Goal: Task Accomplishment & Management: Use online tool/utility

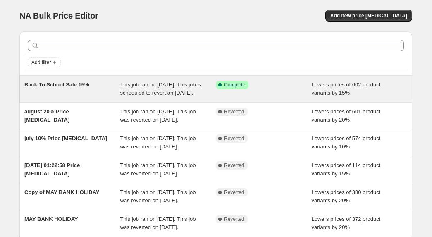
click at [270, 91] on div "Success Complete Complete" at bounding box center [264, 89] width 96 height 17
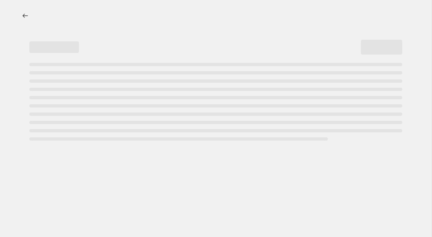
select select "percentage"
select select "no_change"
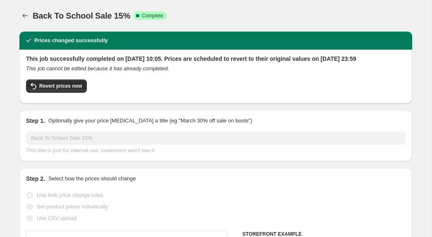
select select "tag"
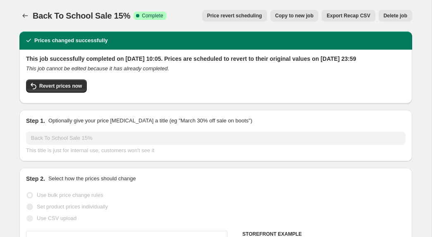
scroll to position [2, 0]
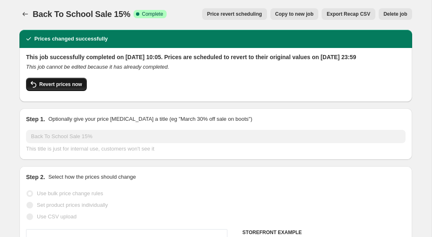
click at [71, 88] on span "Revert prices now" at bounding box center [60, 84] width 43 height 7
checkbox input "false"
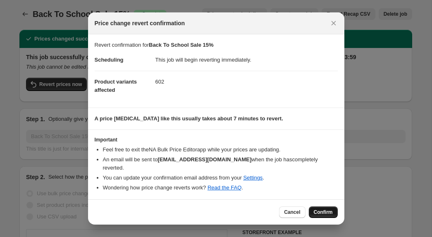
click at [318, 210] on span "Confirm" at bounding box center [323, 212] width 19 height 7
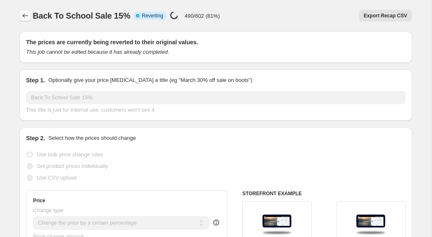
click at [22, 15] on icon "Price change jobs" at bounding box center [25, 16] width 8 height 8
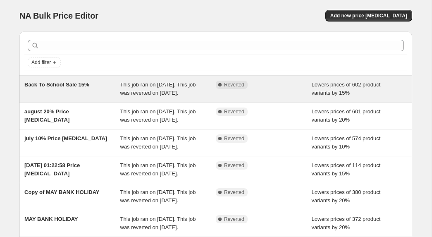
click at [249, 88] on div "Complete Reverted" at bounding box center [264, 89] width 96 height 17
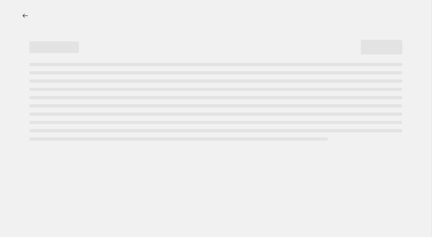
select select "percentage"
select select "no_change"
select select "tag"
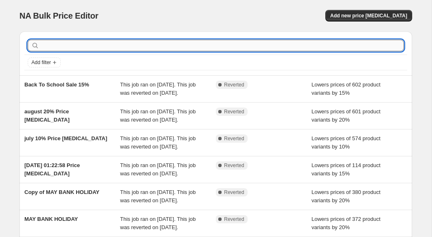
click at [184, 50] on input "text" at bounding box center [222, 46] width 363 height 12
type input "h"
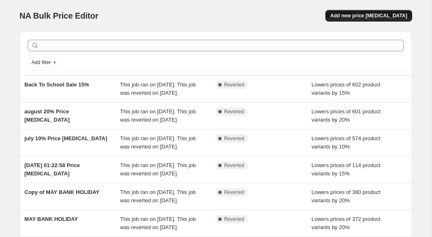
click at [369, 20] on button "Add new price [MEDICAL_DATA]" at bounding box center [368, 16] width 87 height 12
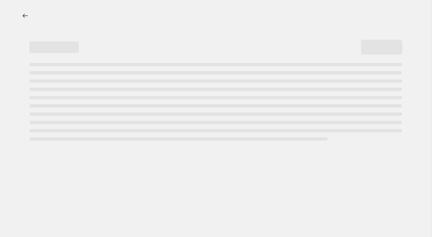
select select "percentage"
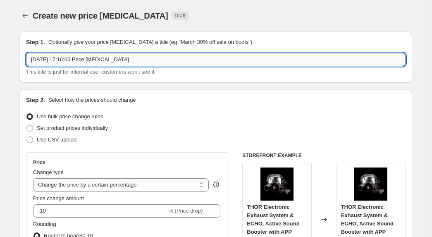
click at [165, 59] on input "[DATE] 17:16:05 Price [MEDICAL_DATA]" at bounding box center [216, 59] width 380 height 13
drag, startPoint x: 141, startPoint y: 62, endPoint x: 26, endPoint y: 53, distance: 114.9
click at [25, 56] on div "Step 1. Optionally give your price [MEDICAL_DATA] a title (eg "March 30% off sa…" at bounding box center [215, 56] width 393 height 51
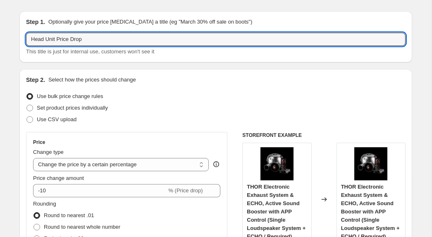
scroll to position [17, 0]
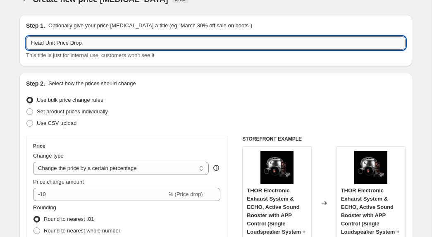
click at [83, 44] on input "Head Unit Price Drop" at bounding box center [216, 42] width 380 height 13
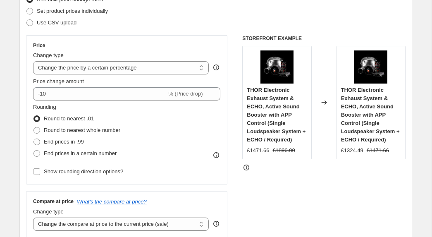
scroll to position [119, 0]
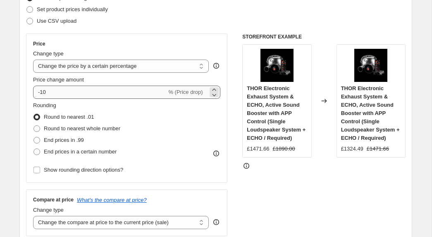
type input "Head Unit Price Drop"
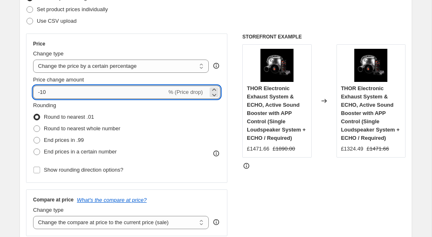
click at [130, 95] on input "-10" at bounding box center [100, 92] width 134 height 13
type input "-16"
click at [133, 55] on div "Change type" at bounding box center [121, 54] width 176 height 8
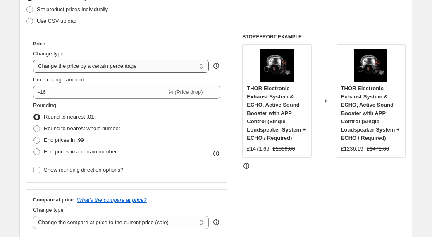
click at [140, 63] on select "Change the price to a certain amount Change the price by a certain amount Chang…" at bounding box center [121, 66] width 176 height 13
select select "by"
click at [33, 60] on select "Change the price to a certain amount Change the price by a certain amount Chang…" at bounding box center [121, 66] width 176 height 13
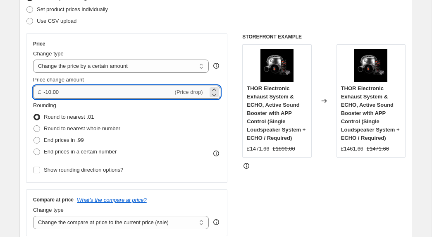
click at [123, 91] on input "-10.00" at bounding box center [107, 92] width 129 height 13
click at [50, 91] on input "-10.00" at bounding box center [107, 92] width 129 height 13
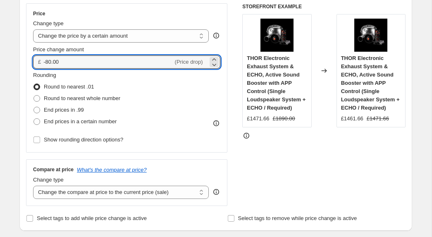
scroll to position [149, 0]
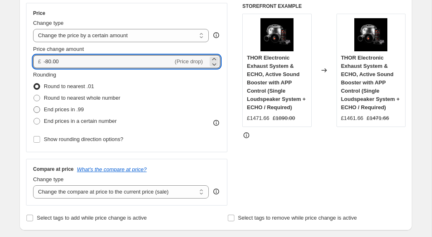
type input "-80.00"
click at [60, 108] on span "End prices in .99" at bounding box center [64, 109] width 40 height 6
click at [34, 107] on input "End prices in .99" at bounding box center [33, 106] width 0 height 0
radio input "true"
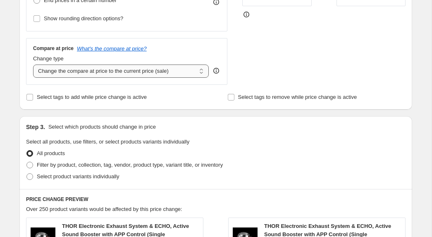
scroll to position [291, 0]
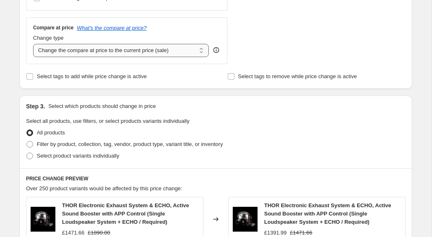
click at [200, 49] on select "Change the compare at price to the current price (sale) Change the compare at p…" at bounding box center [121, 50] width 176 height 13
select select "no_change"
click at [33, 44] on select "Change the compare at price to the current price (sale) Change the compare at p…" at bounding box center [121, 50] width 176 height 13
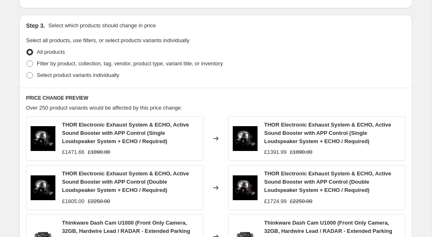
scroll to position [372, 0]
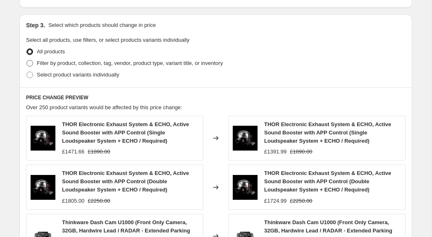
click at [70, 66] on span "Filter by product, collection, tag, vendor, product type, variant title, or inv…" at bounding box center [130, 63] width 186 height 8
click at [27, 60] on input "Filter by product, collection, tag, vendor, product type, variant title, or inv…" at bounding box center [26, 60] width 0 height 0
radio input "true"
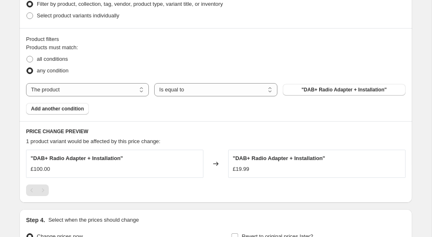
scroll to position [432, 0]
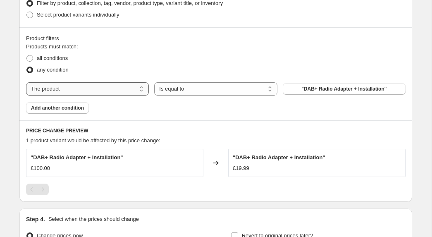
click at [89, 82] on select "The product The product's collection The product's tag The product's vendor The…" at bounding box center [87, 88] width 123 height 13
select select "tag"
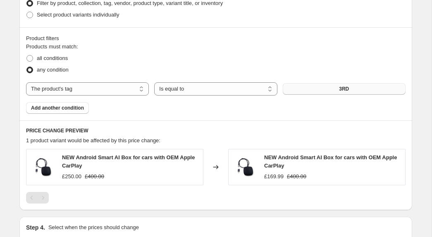
click at [334, 90] on button "3RD" at bounding box center [344, 89] width 123 height 12
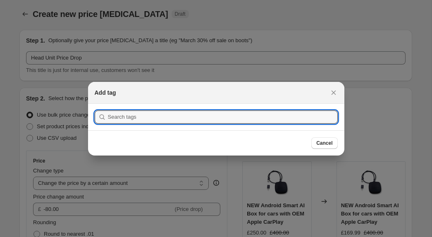
scroll to position [0, 0]
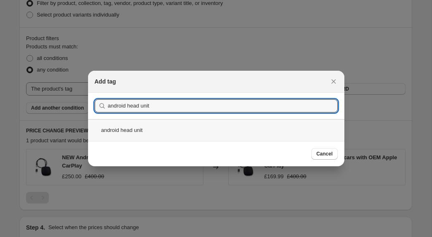
type input "android head unit"
click at [165, 132] on div "android head unit" at bounding box center [216, 130] width 256 height 22
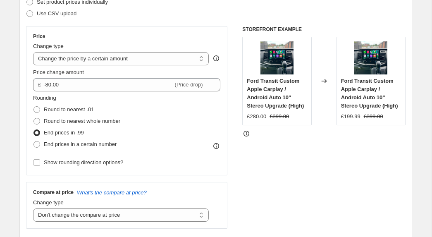
scroll to position [124, 0]
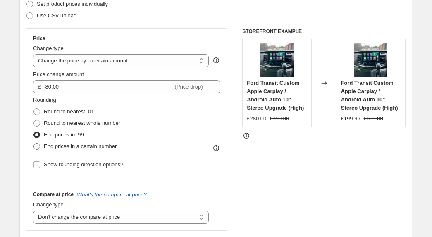
click at [39, 145] on span at bounding box center [36, 146] width 7 height 7
click at [34, 143] on input "End prices in a certain number" at bounding box center [33, 143] width 0 height 0
radio input "true"
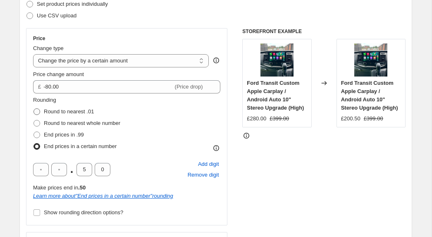
click at [43, 112] on label "Round to nearest .01" at bounding box center [63, 112] width 61 height 12
click at [34, 109] on input "Round to nearest .01" at bounding box center [33, 108] width 0 height 0
radio input "true"
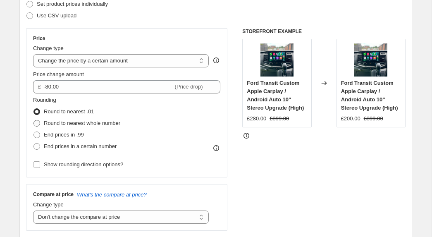
click at [40, 122] on span at bounding box center [36, 123] width 7 height 7
click at [34, 120] on input "Round to nearest whole number" at bounding box center [33, 120] width 0 height 0
radio input "true"
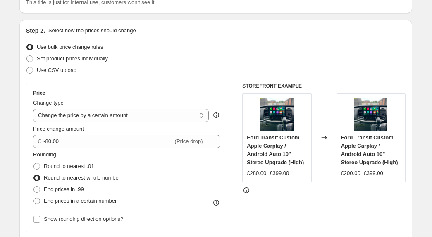
scroll to position [63, 0]
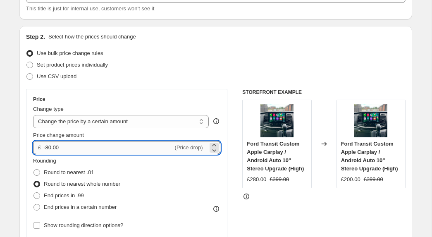
click at [49, 147] on input "-80.00" at bounding box center [107, 147] width 129 height 13
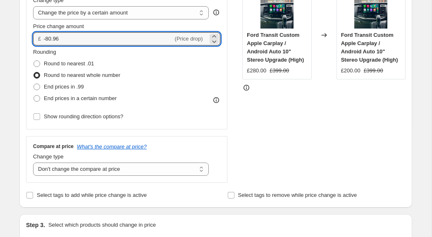
scroll to position [151, 0]
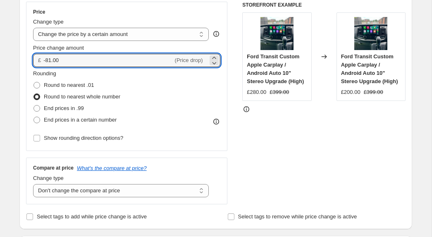
type input "-81.00"
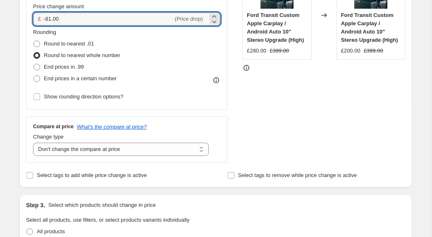
scroll to position [151, 0]
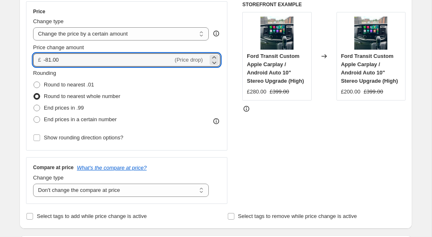
click at [181, 73] on div "Rounding Round to nearest .01 Round to nearest whole number End prices in .99 E…" at bounding box center [126, 97] width 187 height 56
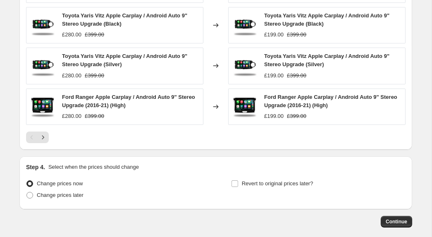
scroll to position [695, 0]
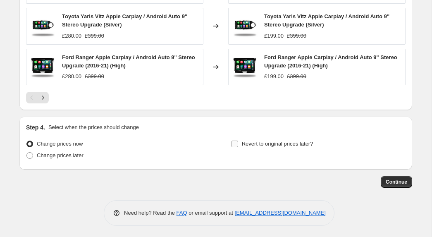
click at [236, 143] on input "Revert to original prices later?" at bounding box center [235, 144] width 7 height 7
checkbox input "true"
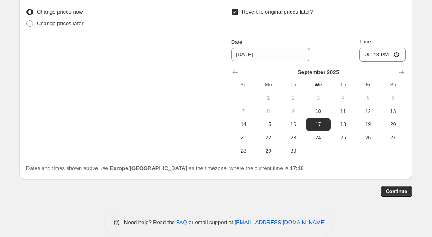
scroll to position [825, 0]
click at [294, 150] on span "30" at bounding box center [293, 151] width 18 height 7
type input "[DATE]"
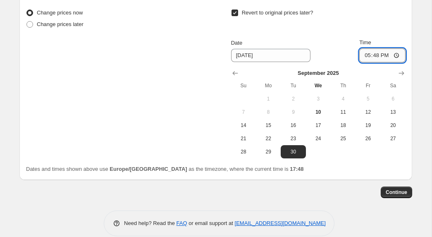
click at [375, 51] on input "17:48" at bounding box center [382, 55] width 46 height 14
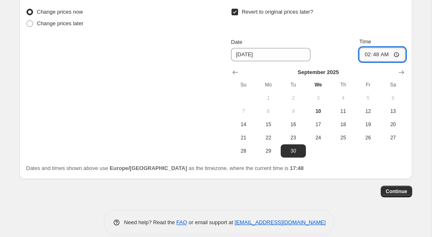
click at [386, 54] on input "02:48" at bounding box center [382, 55] width 46 height 14
click at [399, 53] on input "02:00" at bounding box center [382, 55] width 46 height 14
click at [375, 53] on input "02:00" at bounding box center [382, 55] width 46 height 14
click at [380, 49] on input "13:04" at bounding box center [382, 55] width 46 height 14
click at [377, 53] on input "13:04" at bounding box center [382, 55] width 46 height 14
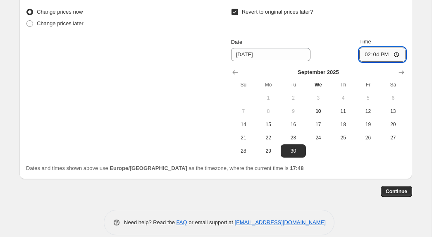
type input "14:00"
click at [161, 88] on div "Change prices now Change prices later Revert to original prices later? Date [DA…" at bounding box center [216, 81] width 380 height 151
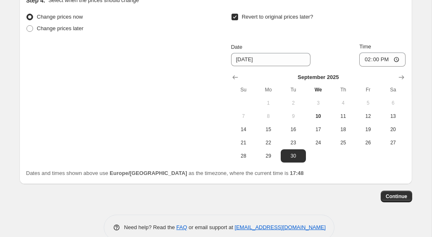
scroll to position [829, 0]
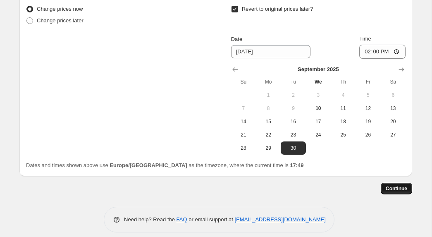
click at [405, 191] on button "Continue" at bounding box center [396, 189] width 31 height 12
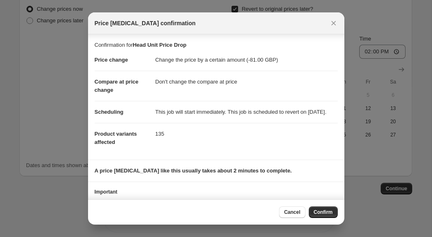
scroll to position [43, 0]
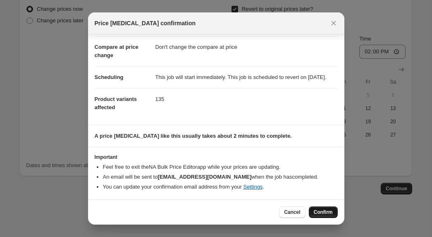
click at [325, 209] on span "Confirm" at bounding box center [323, 212] width 19 height 7
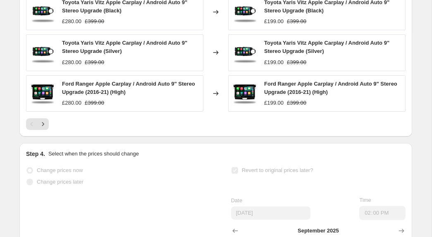
scroll to position [877, 0]
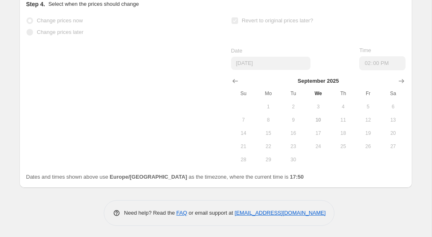
select select "by"
select select "no_change"
select select "tag"
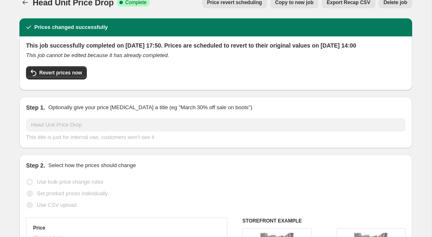
scroll to position [0, 0]
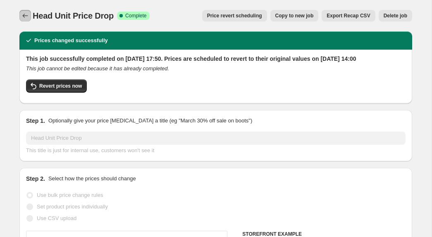
click at [25, 17] on icon "Price change jobs" at bounding box center [25, 16] width 8 height 8
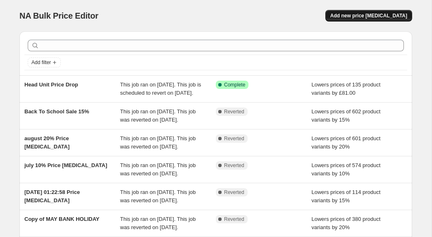
click at [363, 15] on span "Add new price [MEDICAL_DATA]" at bounding box center [368, 15] width 77 height 7
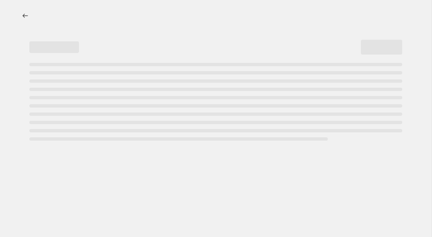
select select "percentage"
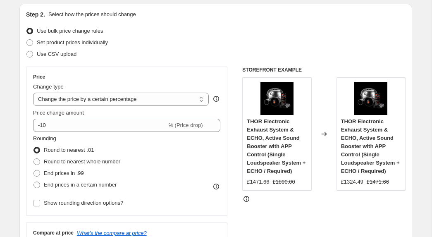
scroll to position [97, 0]
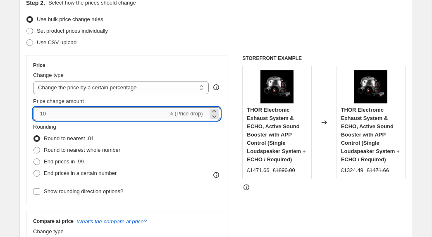
click at [101, 114] on input "-10" at bounding box center [100, 113] width 134 height 13
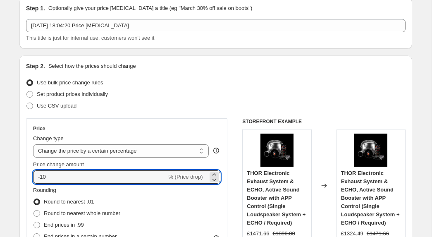
scroll to position [0, 0]
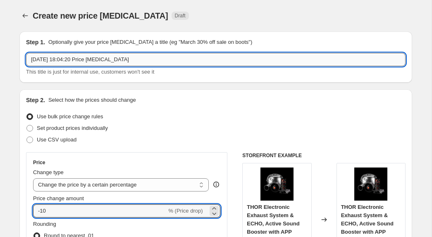
click at [110, 60] on input "[DATE] 18:04:20 Price [MEDICAL_DATA]" at bounding box center [216, 59] width 380 height 13
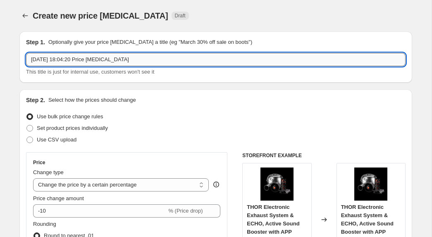
drag, startPoint x: 143, startPoint y: 60, endPoint x: 31, endPoint y: 58, distance: 112.1
click at [31, 58] on input "[DATE] 18:04:20 Price [MEDICAL_DATA]" at bounding box center [216, 59] width 380 height 13
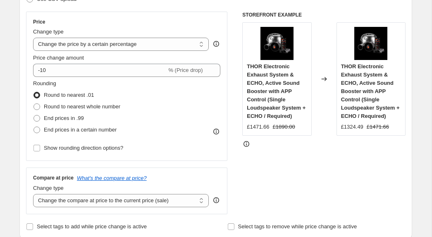
scroll to position [155, 0]
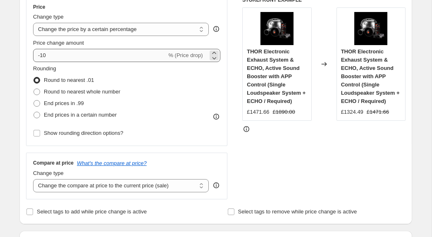
type input "Touch screen discount"
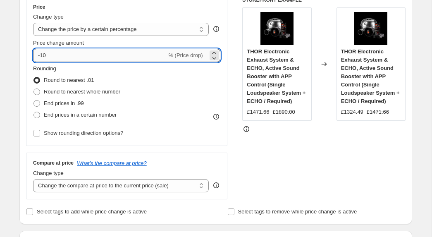
click at [58, 54] on input "-10" at bounding box center [100, 55] width 134 height 13
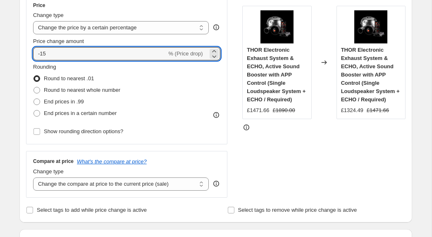
scroll to position [158, 0]
type input "-15"
click at [43, 99] on label "End prices in .99" at bounding box center [58, 102] width 51 height 12
click at [34, 98] on input "End prices in .99" at bounding box center [33, 98] width 0 height 0
radio input "true"
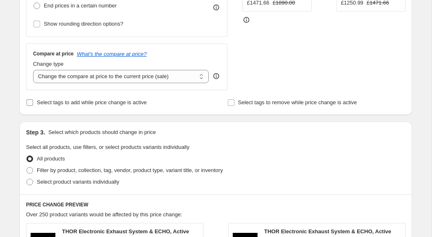
scroll to position [273, 0]
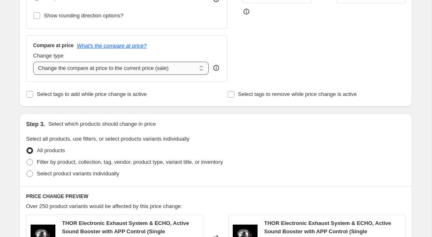
click at [185, 70] on select "Change the compare at price to the current price (sale) Change the compare at p…" at bounding box center [121, 68] width 176 height 13
select select "no_change"
click at [33, 62] on select "Change the compare at price to the current price (sale) Change the compare at p…" at bounding box center [121, 68] width 176 height 13
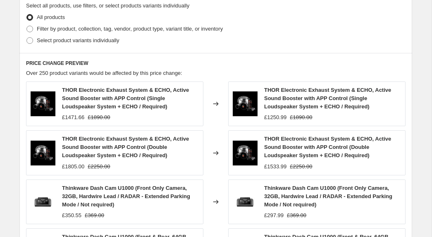
scroll to position [400, 0]
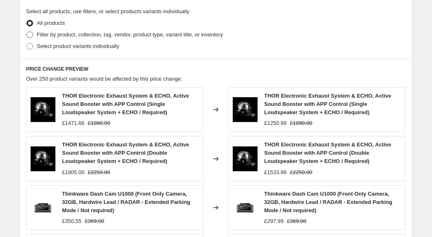
click at [26, 31] on span at bounding box center [29, 34] width 7 height 7
click at [26, 31] on input "Filter by product, collection, tag, vendor, product type, variant title, or inv…" at bounding box center [26, 31] width 0 height 0
radio input "true"
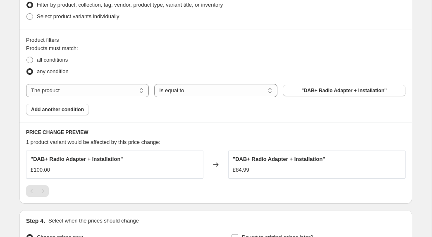
scroll to position [431, 0]
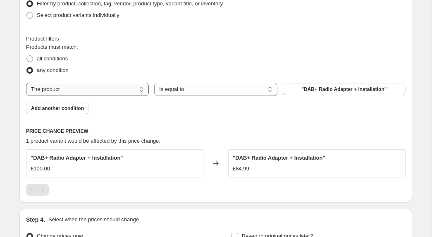
click at [120, 89] on select "The product The product's collection The product's tag The product's vendor The…" at bounding box center [87, 89] width 123 height 13
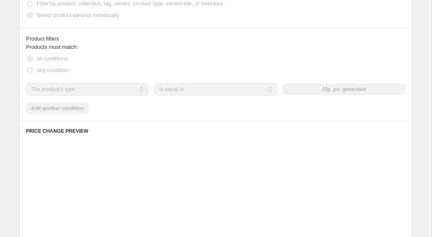
click at [128, 91] on select "The product The product's collection The product's tag The product's vendor The…" at bounding box center [87, 89] width 123 height 13
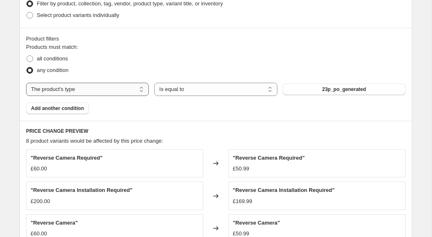
select select "tag"
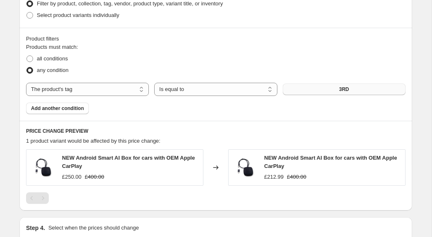
click at [331, 91] on button "3RD" at bounding box center [344, 90] width 123 height 12
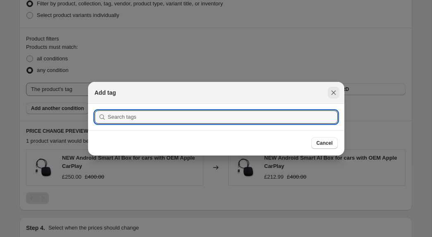
scroll to position [0, 0]
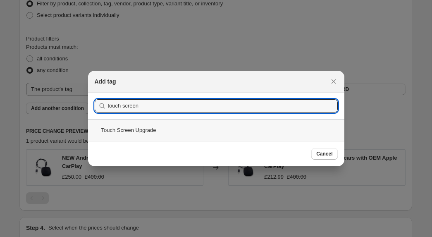
type input "touch screen"
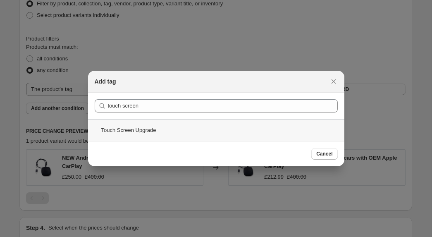
click at [198, 132] on div "Touch Screen Upgrade" at bounding box center [216, 130] width 256 height 22
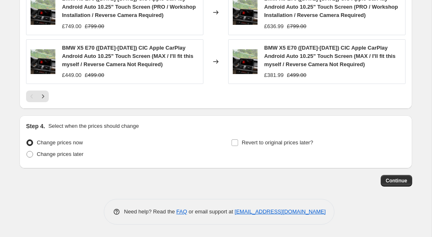
scroll to position [744, 0]
click at [233, 142] on input "Revert to original prices later?" at bounding box center [235, 142] width 7 height 7
checkbox input "true"
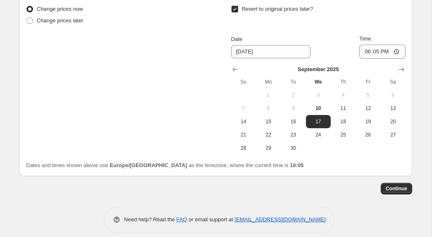
scroll to position [886, 0]
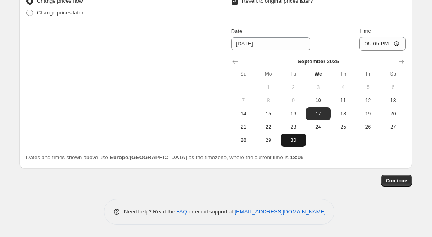
click at [293, 142] on span "30" at bounding box center [293, 140] width 18 height 7
type input "[DATE]"
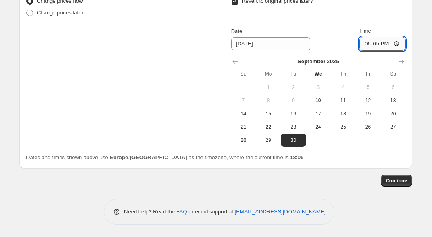
click at [377, 41] on input "18:05" at bounding box center [382, 44] width 46 height 14
click at [373, 42] on input "23:05" at bounding box center [382, 44] width 46 height 14
type input "14:00"
click at [389, 184] on span "Continue" at bounding box center [397, 180] width 22 height 7
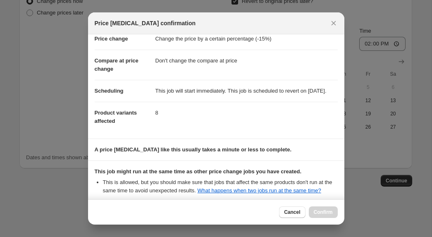
scroll to position [0, 0]
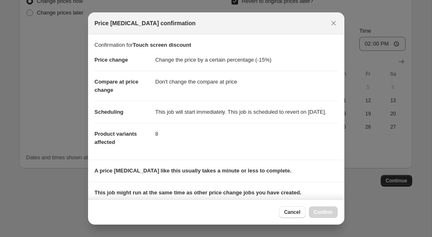
click at [289, 213] on span "Cancel" at bounding box center [292, 212] width 16 height 7
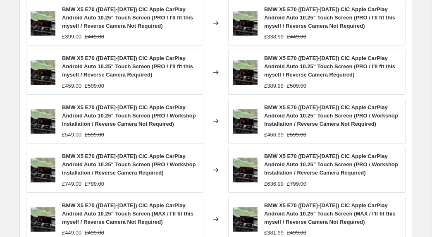
scroll to position [886, 0]
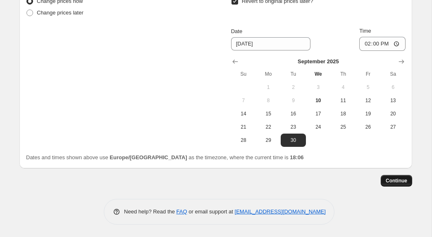
click at [399, 183] on span "Continue" at bounding box center [397, 180] width 22 height 7
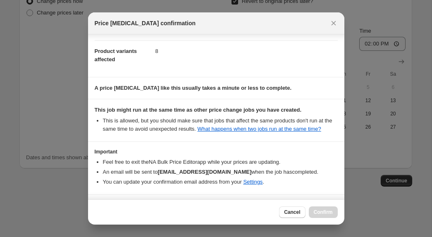
scroll to position [127, 0]
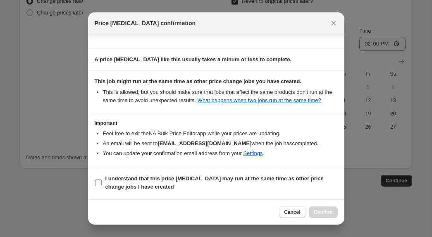
click at [99, 183] on input "I understand that this price change job may run at the same time as other price…" at bounding box center [98, 182] width 7 height 7
checkbox input "true"
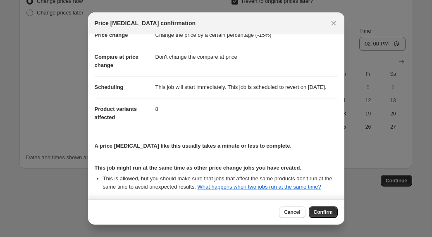
scroll to position [0, 0]
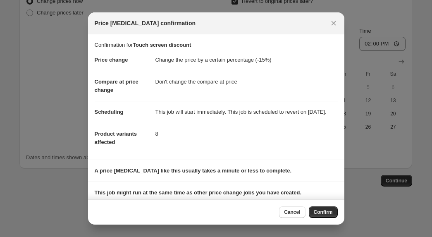
drag, startPoint x: 330, startPoint y: 26, endPoint x: 265, endPoint y: 182, distance: 168.7
click at [275, 196] on div "Price change job confirmation Confirmation for Touch screen discount Price chan…" at bounding box center [216, 118] width 256 height 212
click at [259, 153] on dl "Price change Change the price by a certain percentage (-15%) Compare at price c…" at bounding box center [216, 101] width 243 height 104
click at [325, 213] on span "Confirm" at bounding box center [323, 212] width 19 height 7
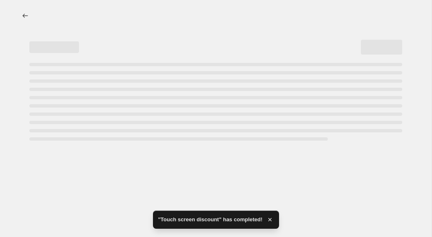
select select "percentage"
select select "no_change"
select select "tag"
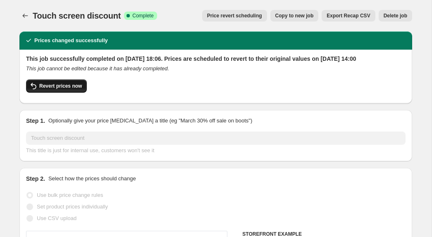
click at [42, 89] on span "Revert prices now" at bounding box center [60, 86] width 43 height 7
checkbox input "false"
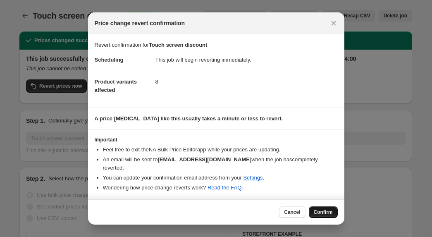
click at [319, 209] on span "Confirm" at bounding box center [323, 212] width 19 height 7
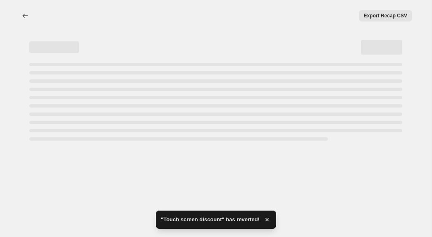
select select "percentage"
select select "no_change"
select select "tag"
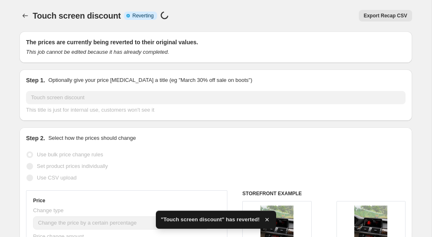
checkbox input "true"
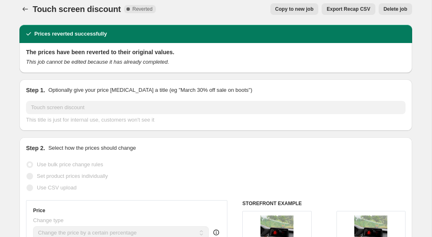
scroll to position [7, 0]
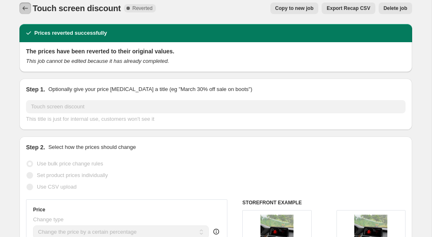
click at [20, 8] on button "Price change jobs" at bounding box center [25, 8] width 12 height 12
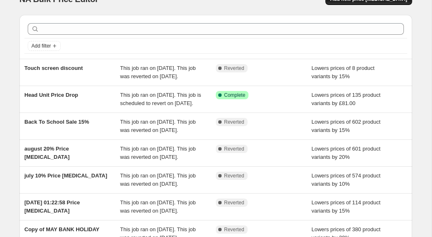
scroll to position [17, 0]
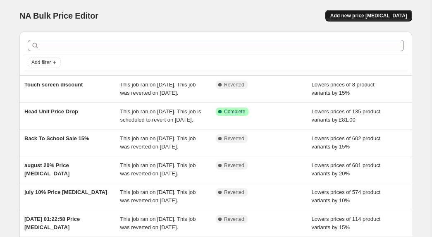
click at [353, 13] on span "Add new price [MEDICAL_DATA]" at bounding box center [368, 15] width 77 height 7
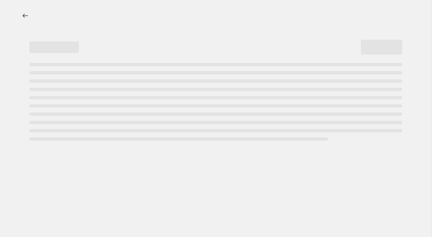
select select "percentage"
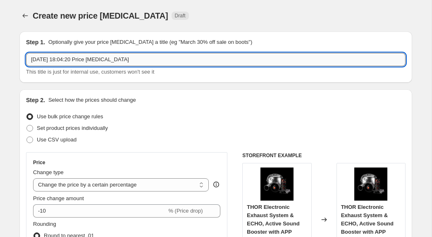
click at [81, 61] on input "10 Sept 2025, 18:04:20 Price change job" at bounding box center [216, 59] width 380 height 13
drag, startPoint x: 167, startPoint y: 60, endPoint x: 18, endPoint y: 55, distance: 149.8
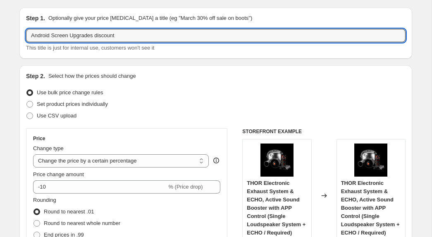
scroll to position [28, 0]
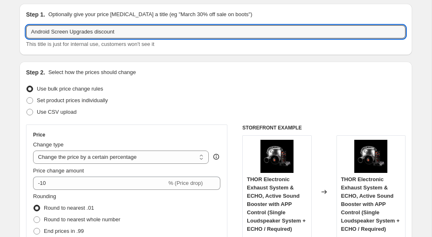
type input "Android Screen Upgrades discount"
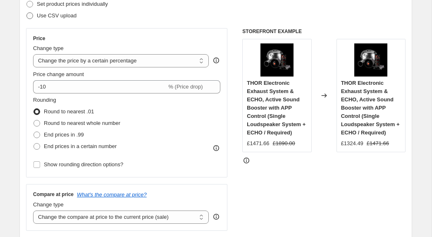
scroll to position [124, 0]
click at [106, 60] on select "Change the price to a certain amount Change the price by a certain amount Chang…" at bounding box center [121, 60] width 176 height 13
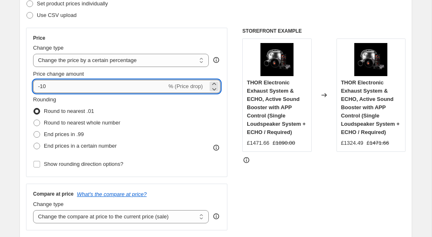
click at [44, 89] on input "-10" at bounding box center [100, 86] width 134 height 13
click at [50, 86] on input "-10" at bounding box center [100, 86] width 134 height 13
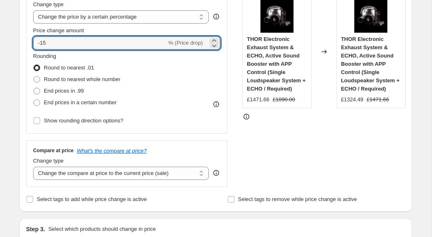
scroll to position [169, 0]
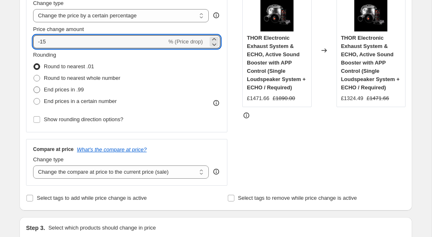
type input "-15"
click at [40, 90] on span at bounding box center [36, 89] width 7 height 7
click at [34, 87] on input "End prices in .99" at bounding box center [33, 86] width 0 height 0
radio input "true"
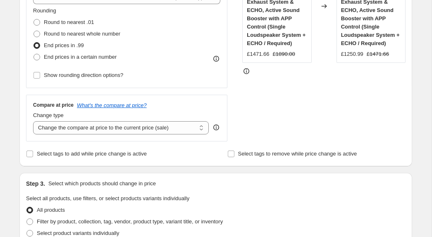
scroll to position [238, 0]
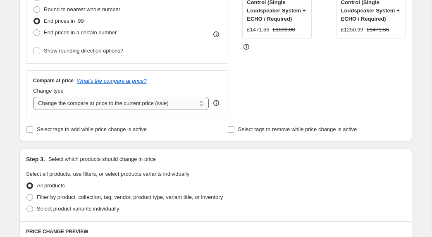
click at [129, 100] on select "Change the compare at price to the current price (sale) Change the compare at p…" at bounding box center [121, 103] width 176 height 13
select select "no_change"
click at [33, 97] on select "Change the compare at price to the current price (sale) Change the compare at p…" at bounding box center [121, 103] width 176 height 13
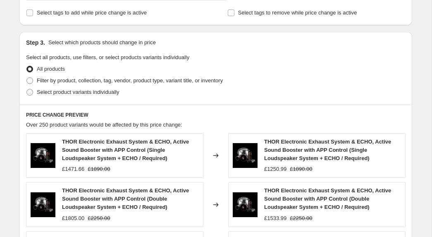
scroll to position [361, 0]
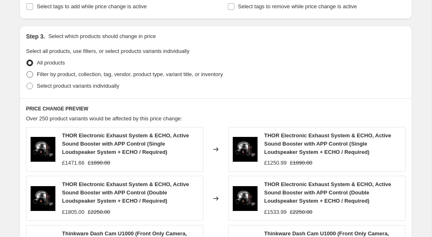
click at [31, 76] on span at bounding box center [29, 74] width 7 height 7
click at [27, 72] on input "Filter by product, collection, tag, vendor, product type, variant title, or inv…" at bounding box center [26, 71] width 0 height 0
radio input "true"
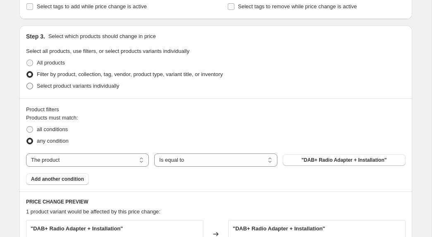
click at [31, 85] on span at bounding box center [29, 86] width 7 height 7
click at [27, 83] on input "Select product variants individually" at bounding box center [26, 83] width 0 height 0
radio input "true"
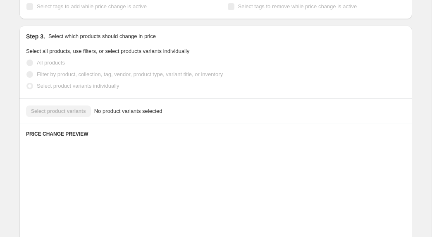
click at [29, 72] on span at bounding box center [29, 74] width 7 height 7
click at [27, 72] on input "Filter by product, collection, tag, vendor, product type, variant title, or inv…" at bounding box center [26, 71] width 0 height 0
radio input "true"
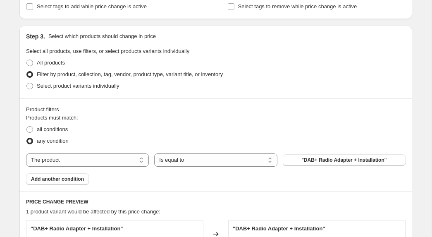
scroll to position [406, 0]
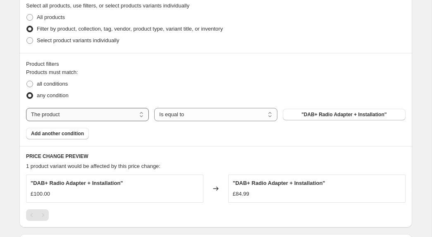
click at [86, 118] on select "The product The product's collection The product's tag The product's vendor The…" at bounding box center [87, 114] width 123 height 13
select select "tag"
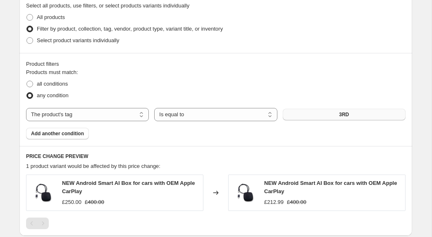
click at [340, 109] on button "3RD" at bounding box center [344, 115] width 123 height 12
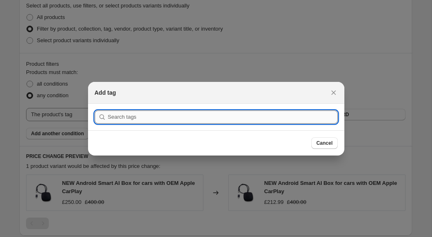
click at [263, 115] on input ":r8m:" at bounding box center [223, 116] width 230 height 13
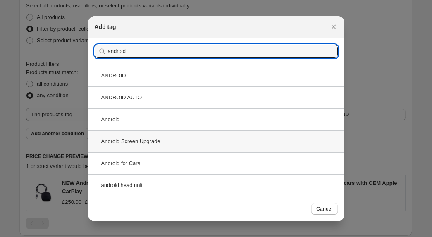
type input "android"
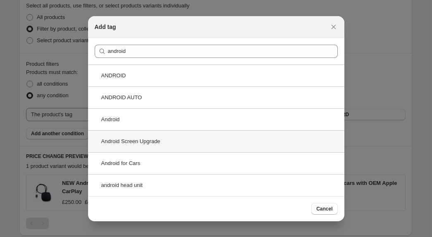
click at [131, 142] on div "Android Screen Upgrade" at bounding box center [216, 141] width 256 height 22
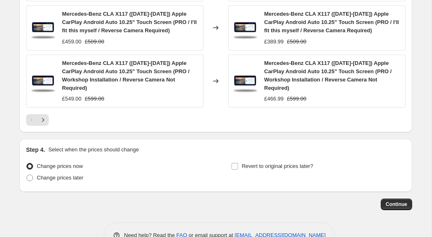
scroll to position [753, 0]
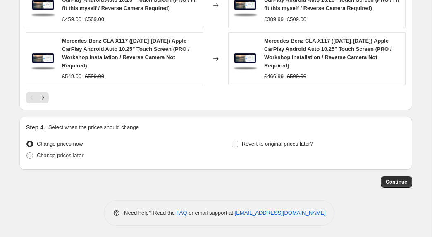
click at [237, 143] on input "Revert to original prices later?" at bounding box center [235, 144] width 7 height 7
checkbox input "true"
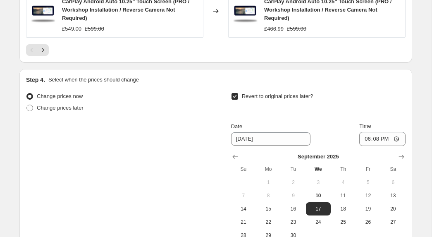
scroll to position [804, 0]
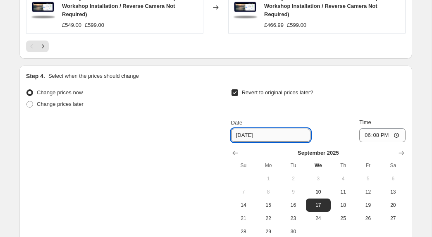
click at [251, 136] on input "[DATE]" at bounding box center [270, 135] width 79 height 13
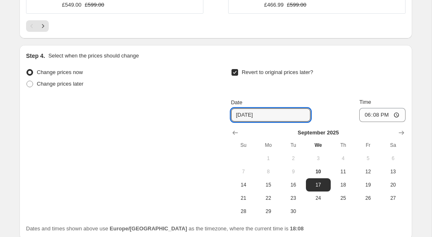
scroll to position [845, 0]
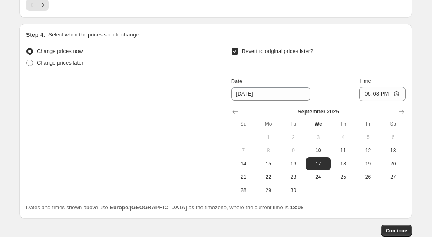
drag, startPoint x: 295, startPoint y: 191, endPoint x: 361, endPoint y: 128, distance: 91.2
click at [295, 191] on span "30" at bounding box center [293, 190] width 18 height 7
type input "[DATE]"
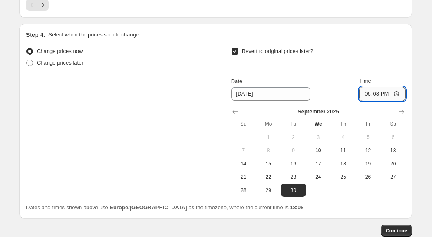
click at [377, 92] on input "18:08" at bounding box center [382, 94] width 46 height 14
type input "14:00"
click at [394, 228] on span "Continue" at bounding box center [397, 230] width 22 height 7
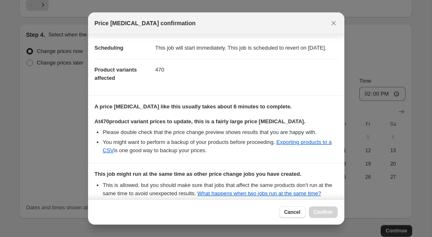
scroll to position [173, 0]
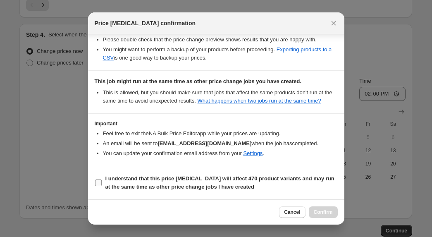
click at [96, 183] on input "I understand that this price change job will affect 470 product variants and ma…" at bounding box center [98, 182] width 7 height 7
checkbox input "true"
click at [325, 211] on span "Confirm" at bounding box center [323, 212] width 19 height 7
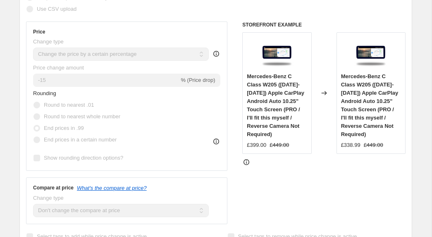
scroll to position [96, 0]
